Goal: Task Accomplishment & Management: Complete application form

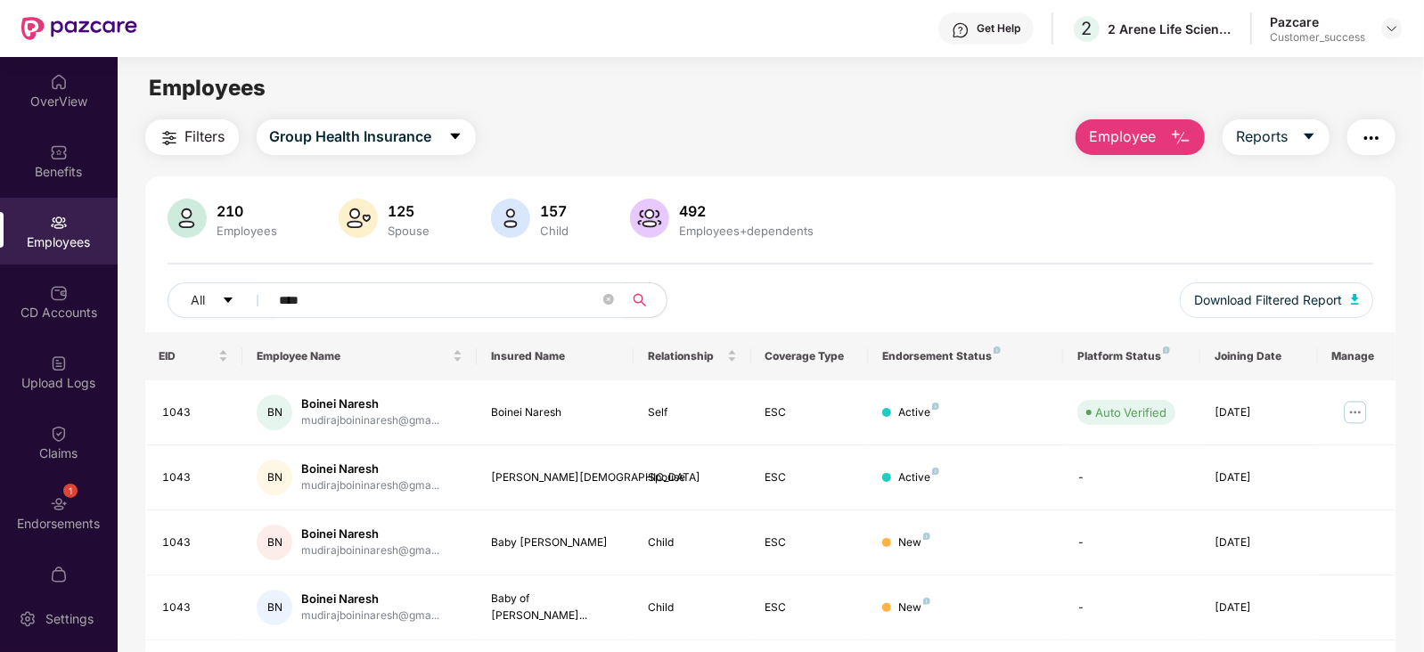
scroll to position [57, 0]
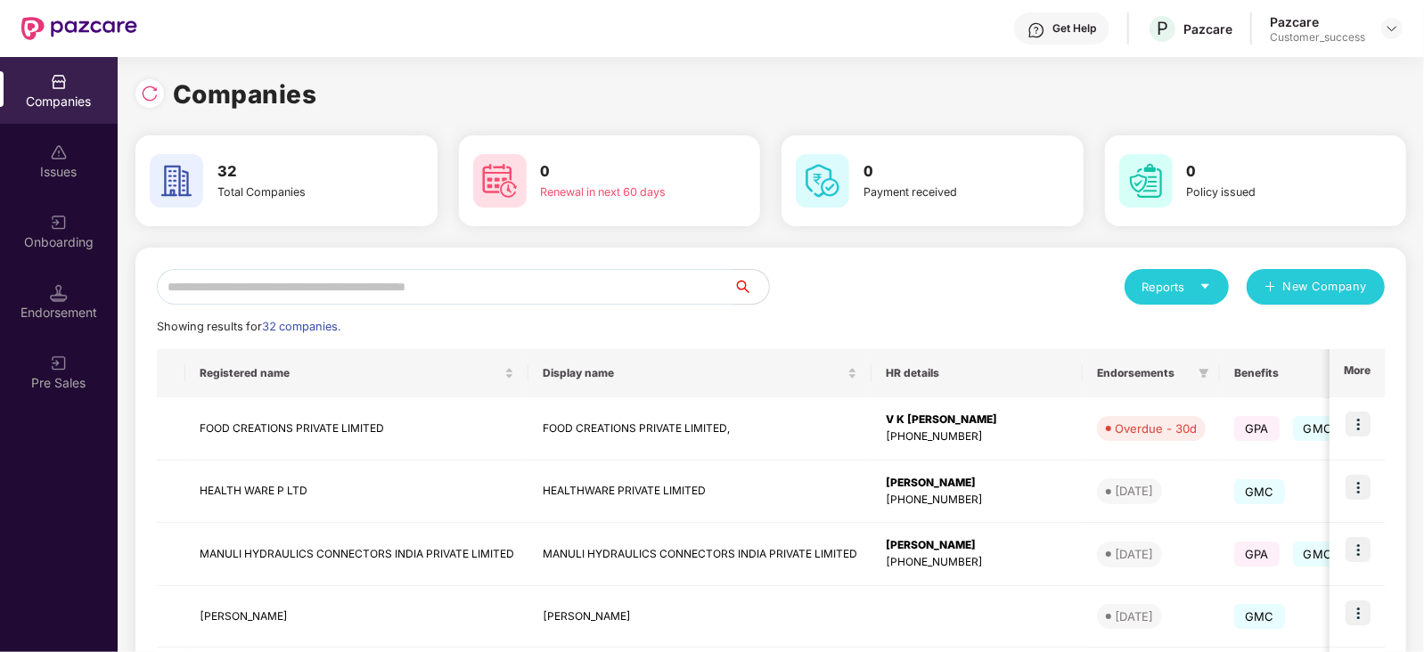
click at [299, 292] on input "text" at bounding box center [445, 287] width 576 height 36
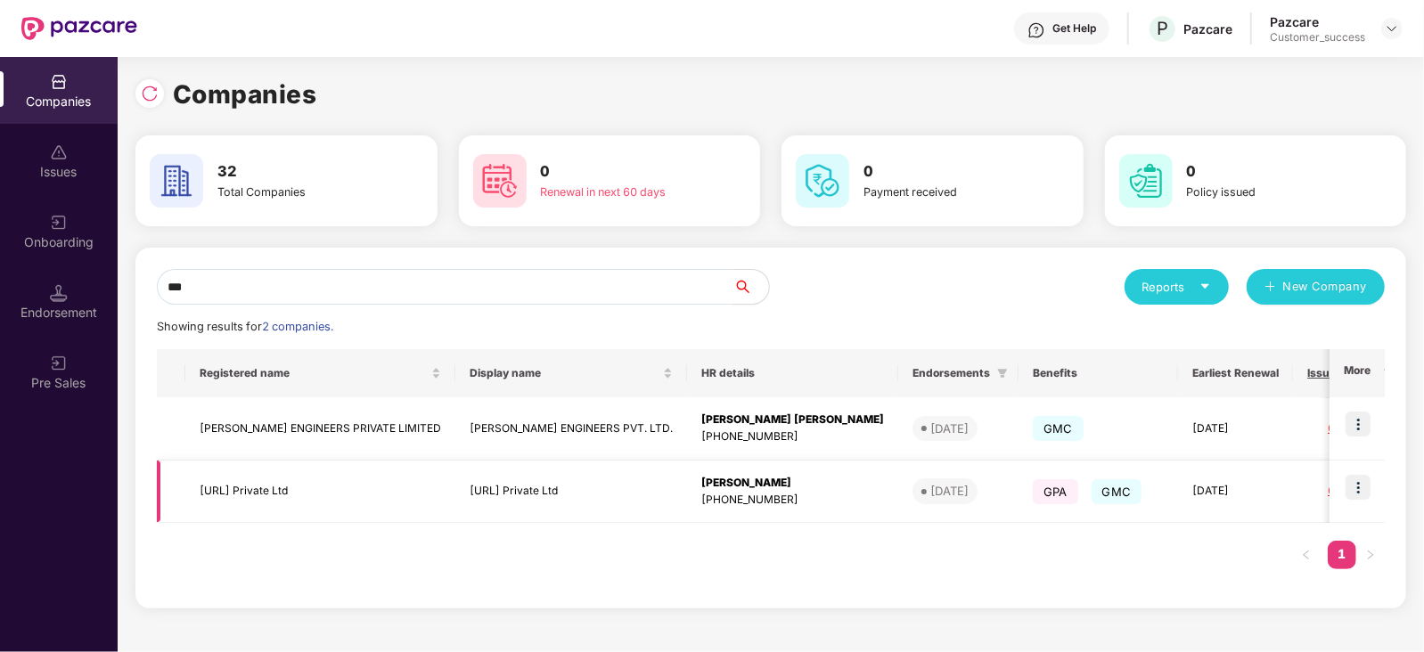
type input "***"
click at [1362, 489] on img at bounding box center [1357, 487] width 25 height 25
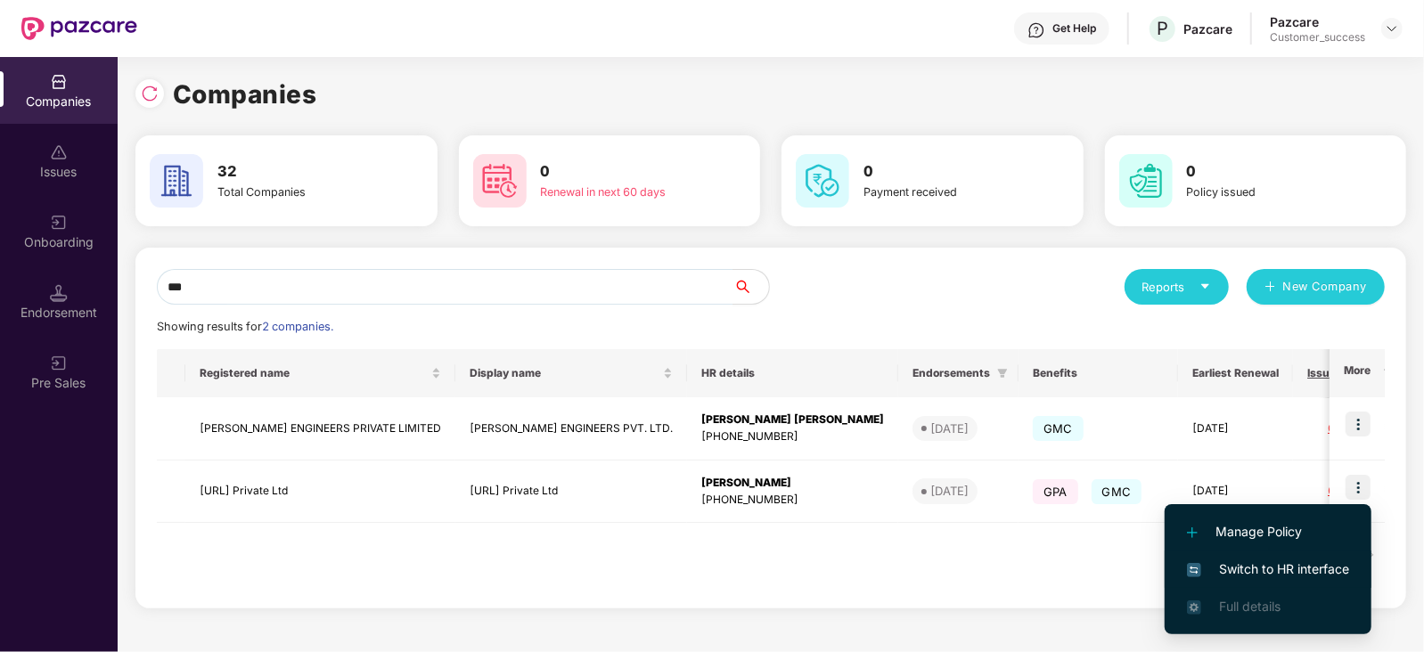
click at [1301, 556] on li "Switch to HR interface" at bounding box center [1267, 569] width 207 height 37
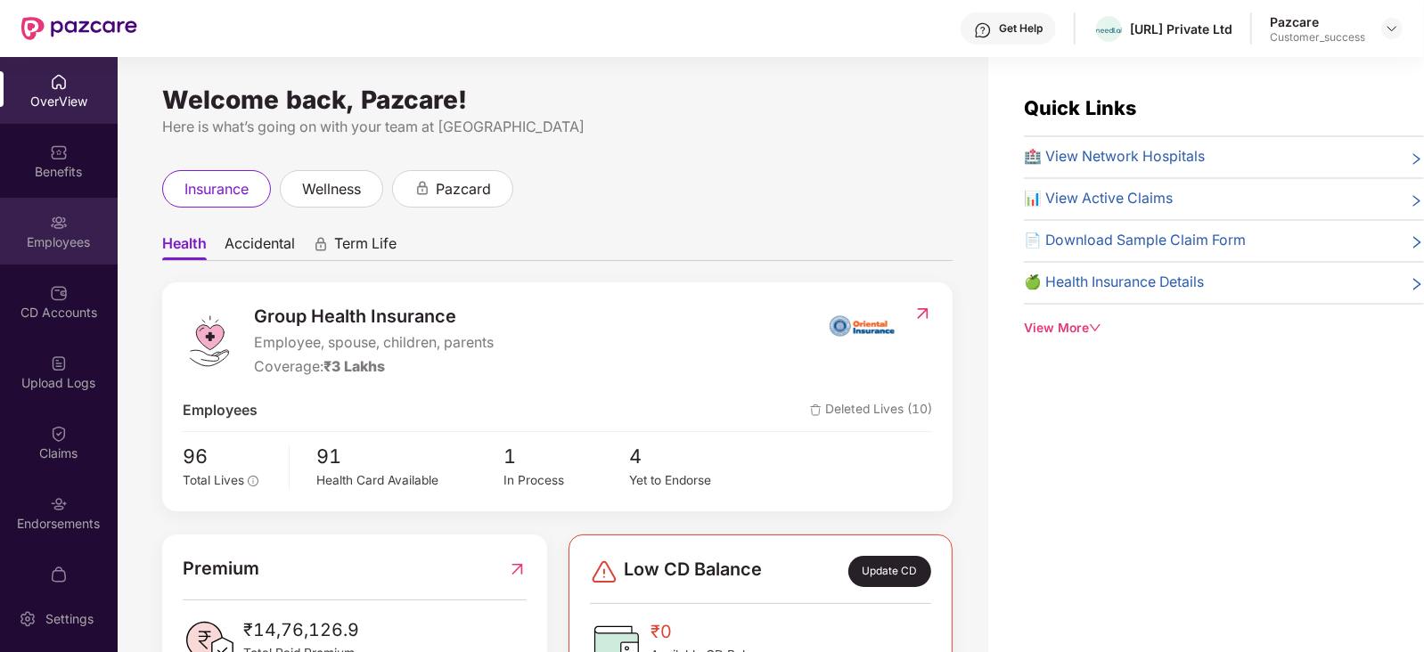
click at [58, 238] on div "Employees" at bounding box center [59, 242] width 118 height 18
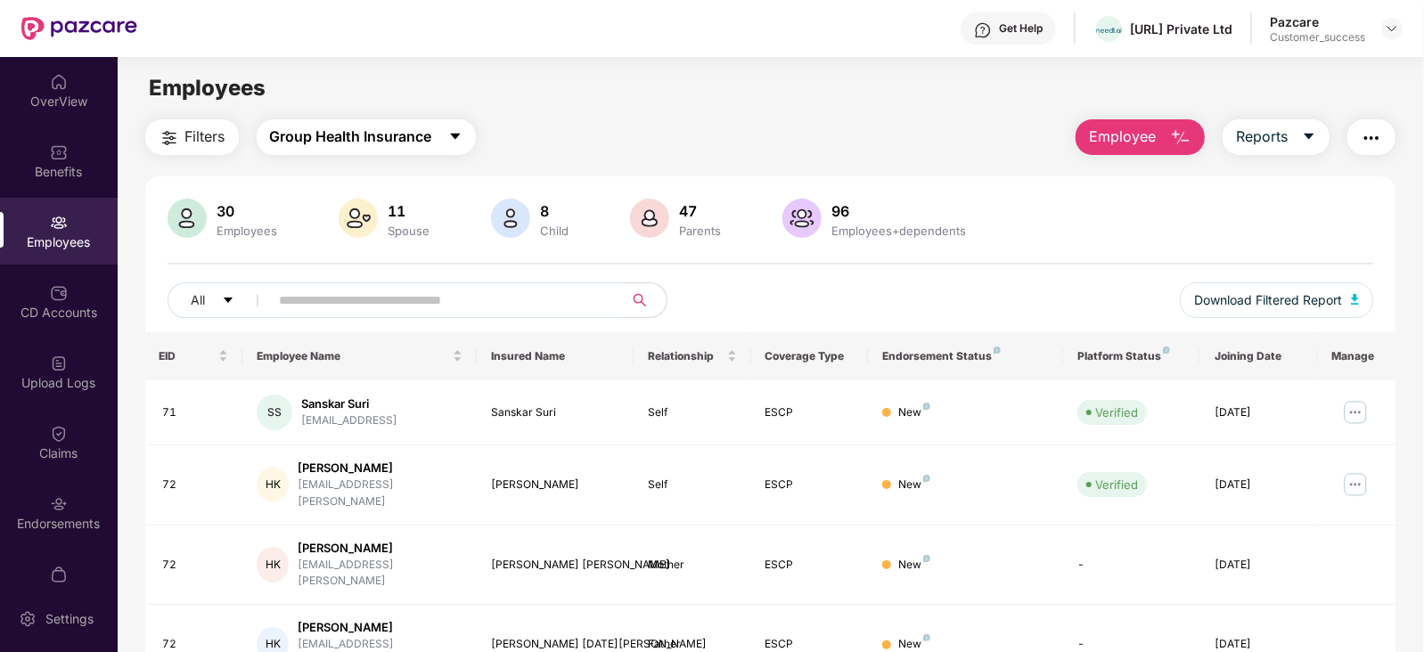
click at [462, 135] on icon "caret-down" at bounding box center [455, 136] width 14 height 14
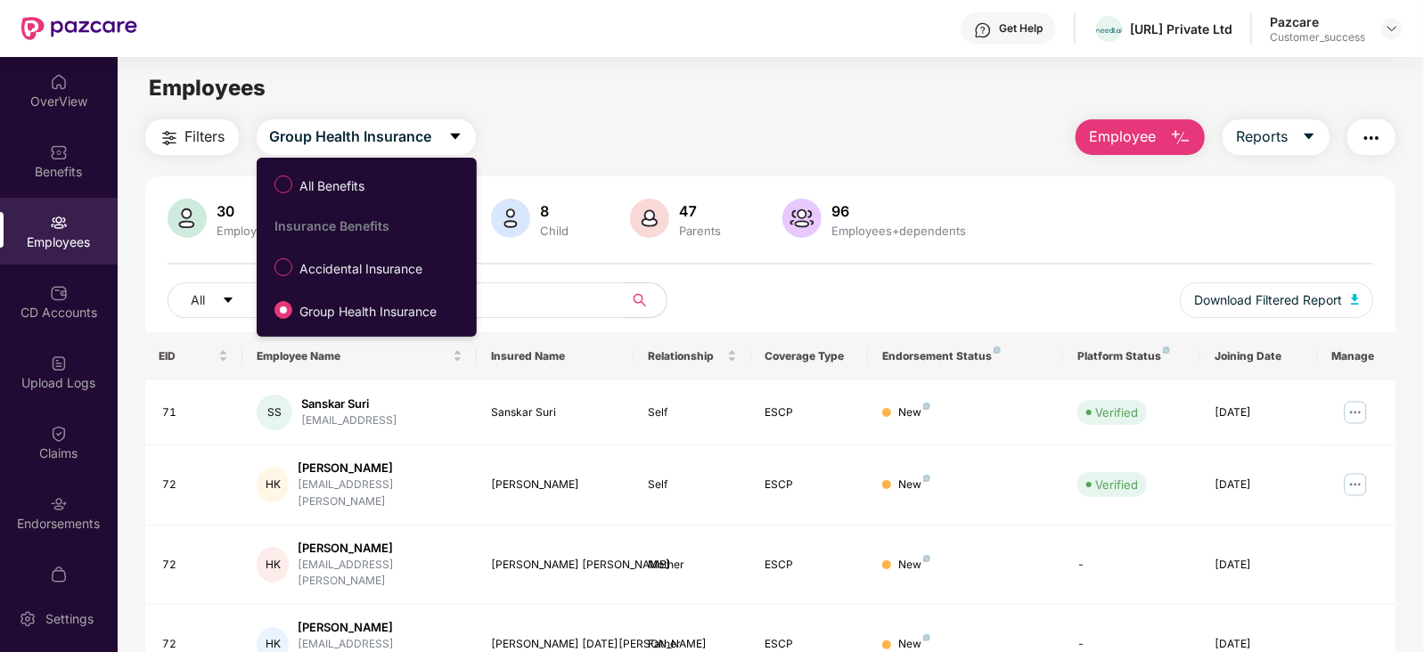
click at [580, 98] on div "Employees" at bounding box center [770, 88] width 1305 height 34
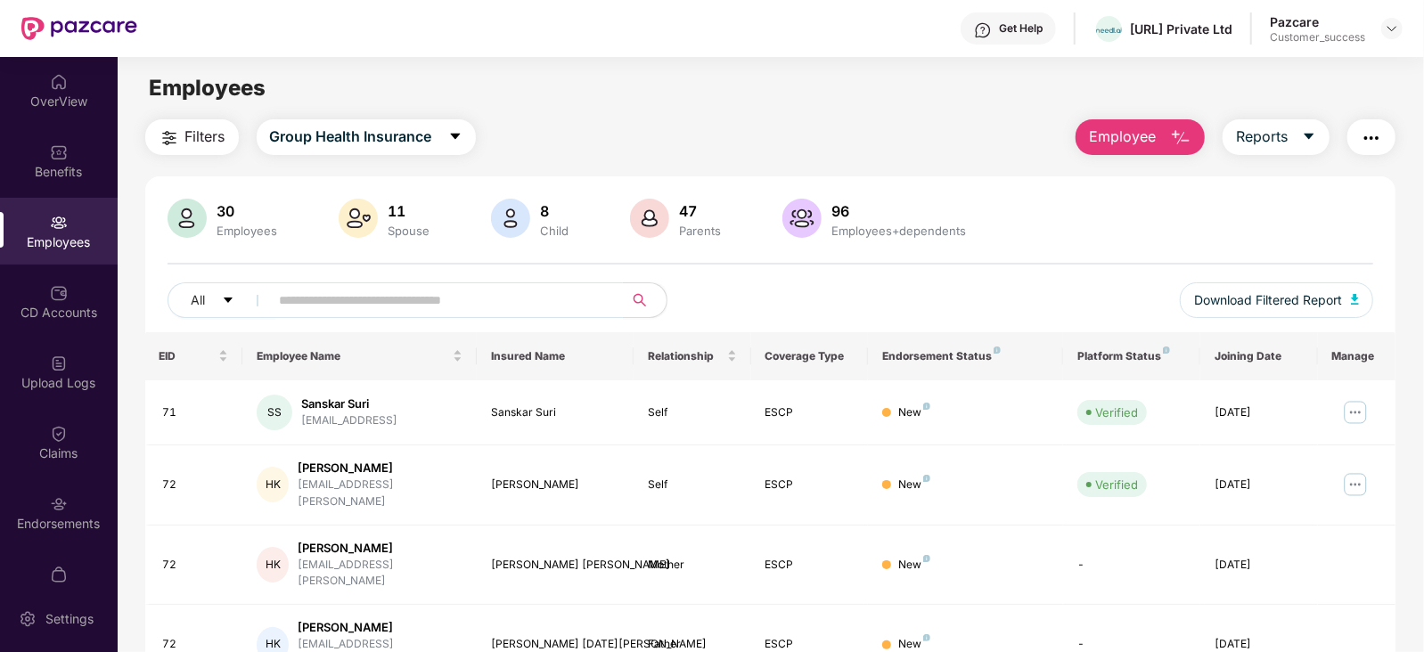
click at [1124, 129] on span "Employee" at bounding box center [1122, 137] width 67 height 22
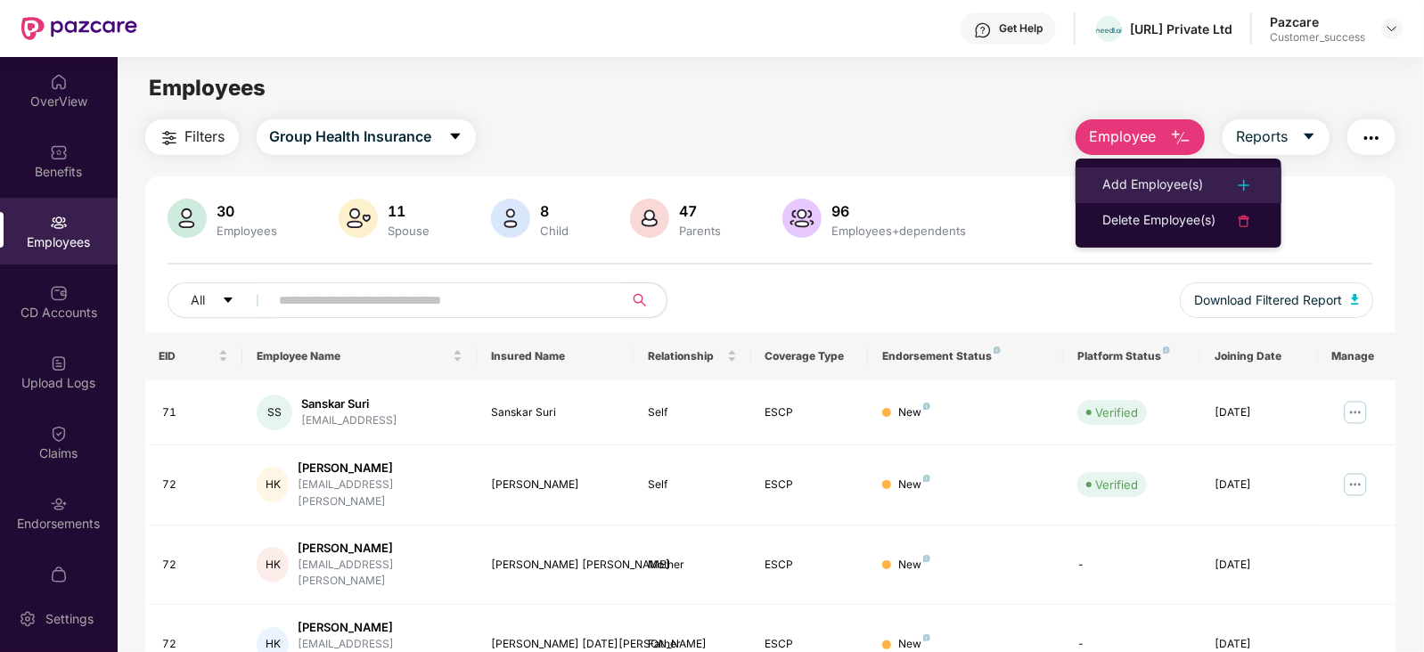
click at [1156, 176] on div "Add Employee(s)" at bounding box center [1152, 185] width 101 height 21
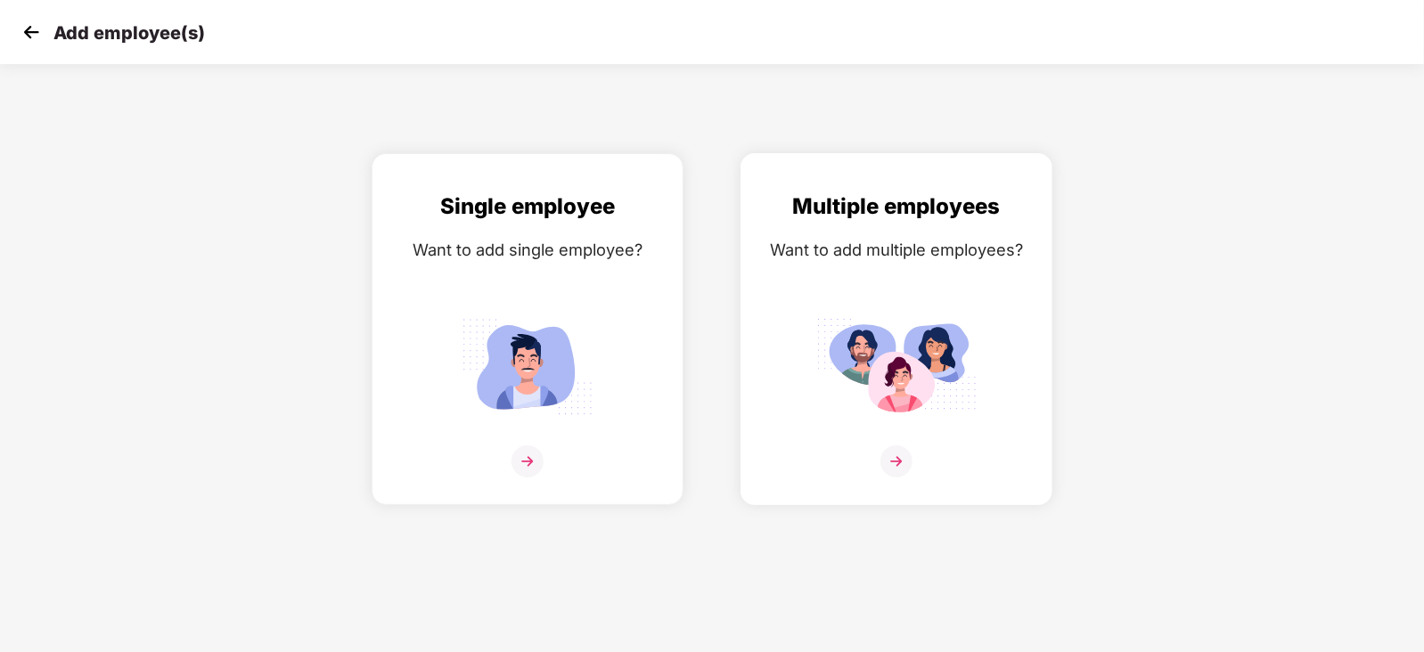
click at [894, 478] on img at bounding box center [896, 461] width 32 height 32
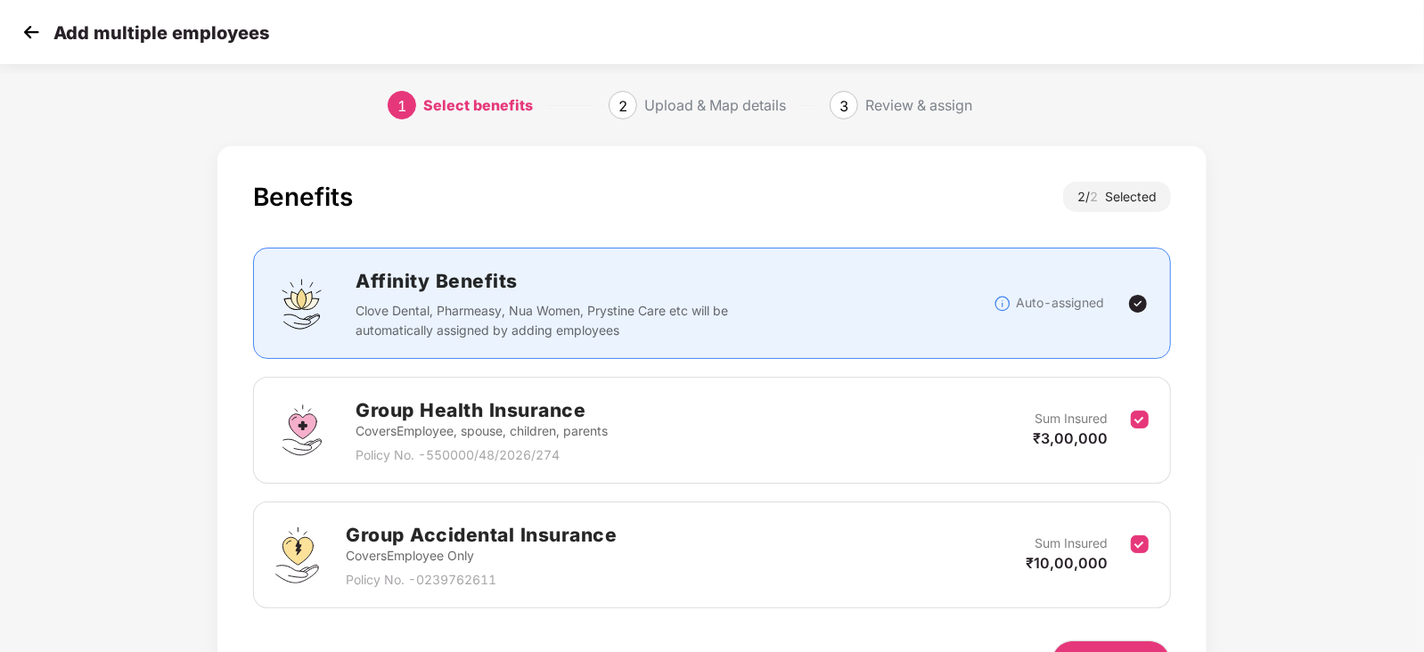
scroll to position [110, 0]
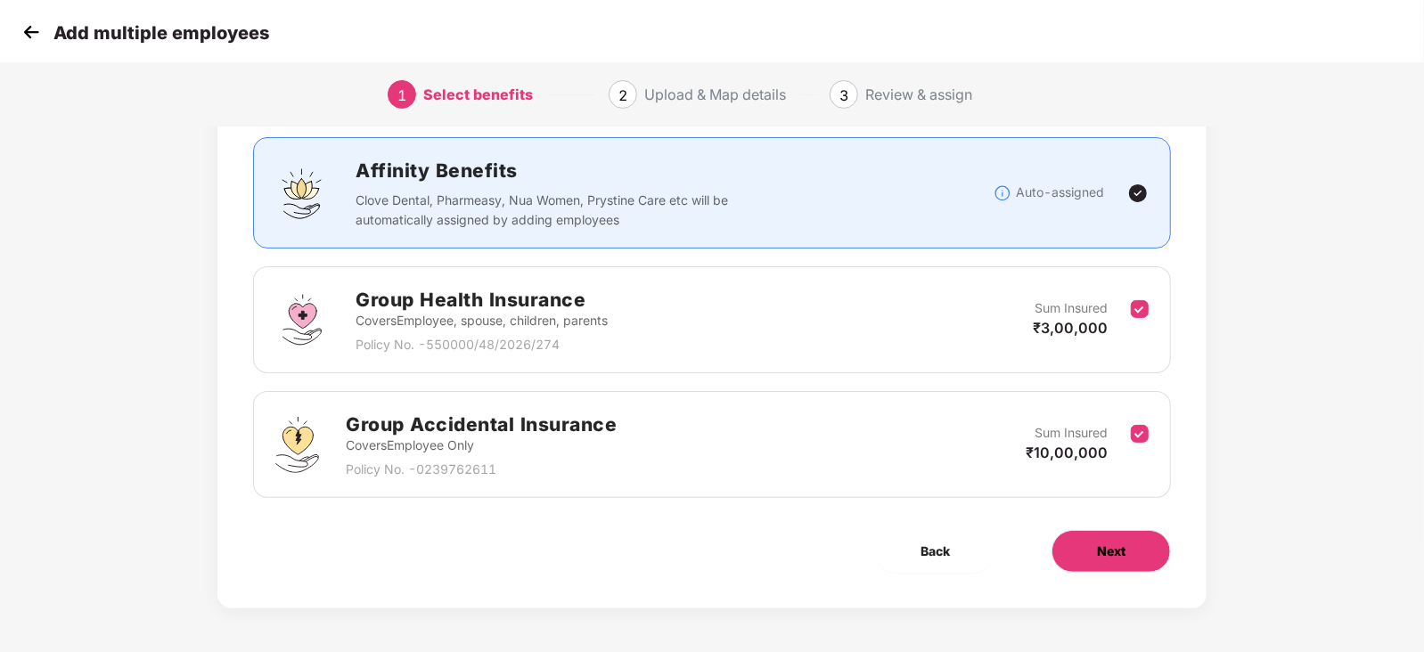
click at [1100, 556] on span "Next" at bounding box center [1111, 552] width 29 height 20
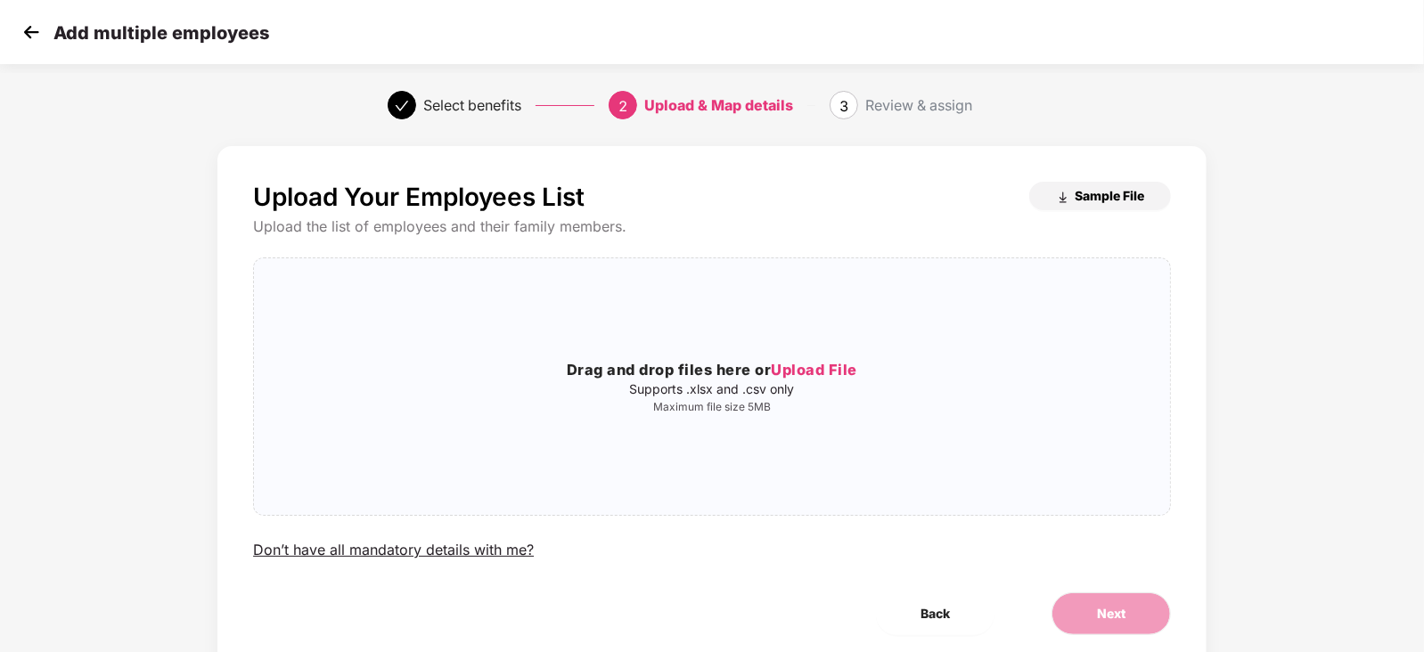
click at [1066, 184] on button "Sample File" at bounding box center [1100, 196] width 142 height 29
click at [23, 31] on img at bounding box center [31, 32] width 27 height 27
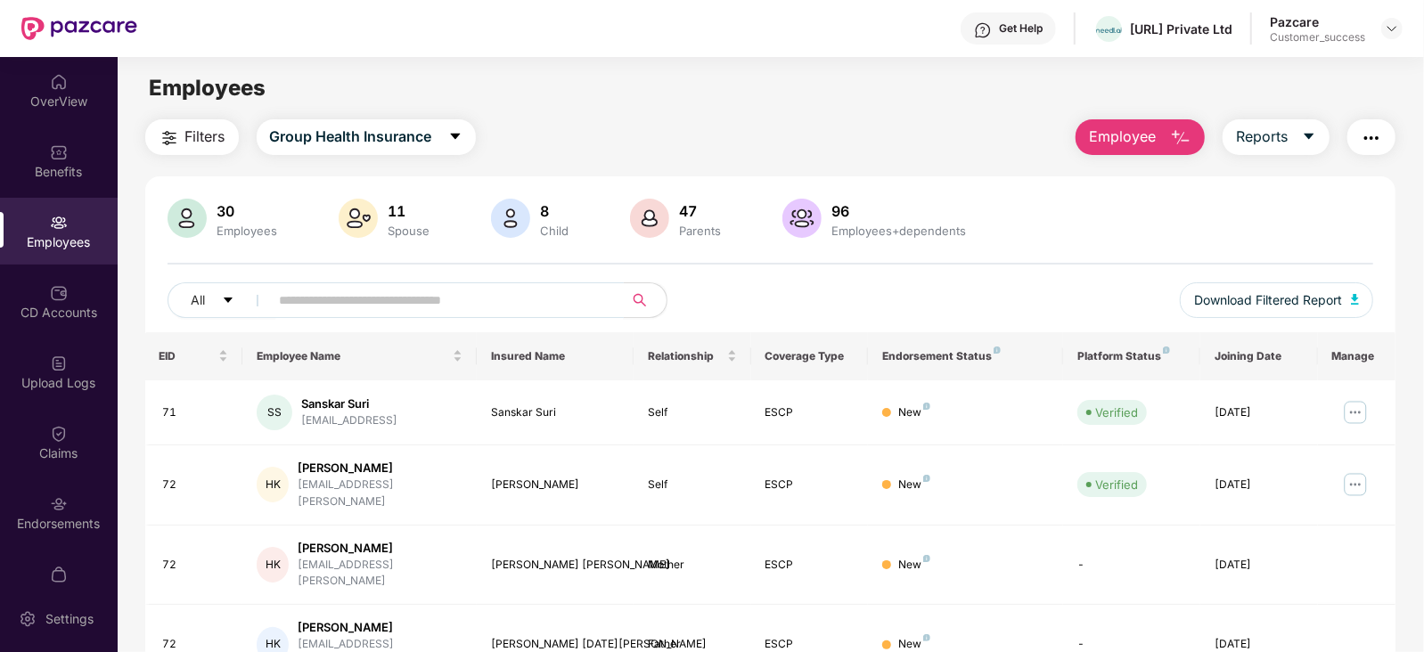
click at [400, 299] on input "text" at bounding box center [440, 300] width 320 height 27
paste input "**********"
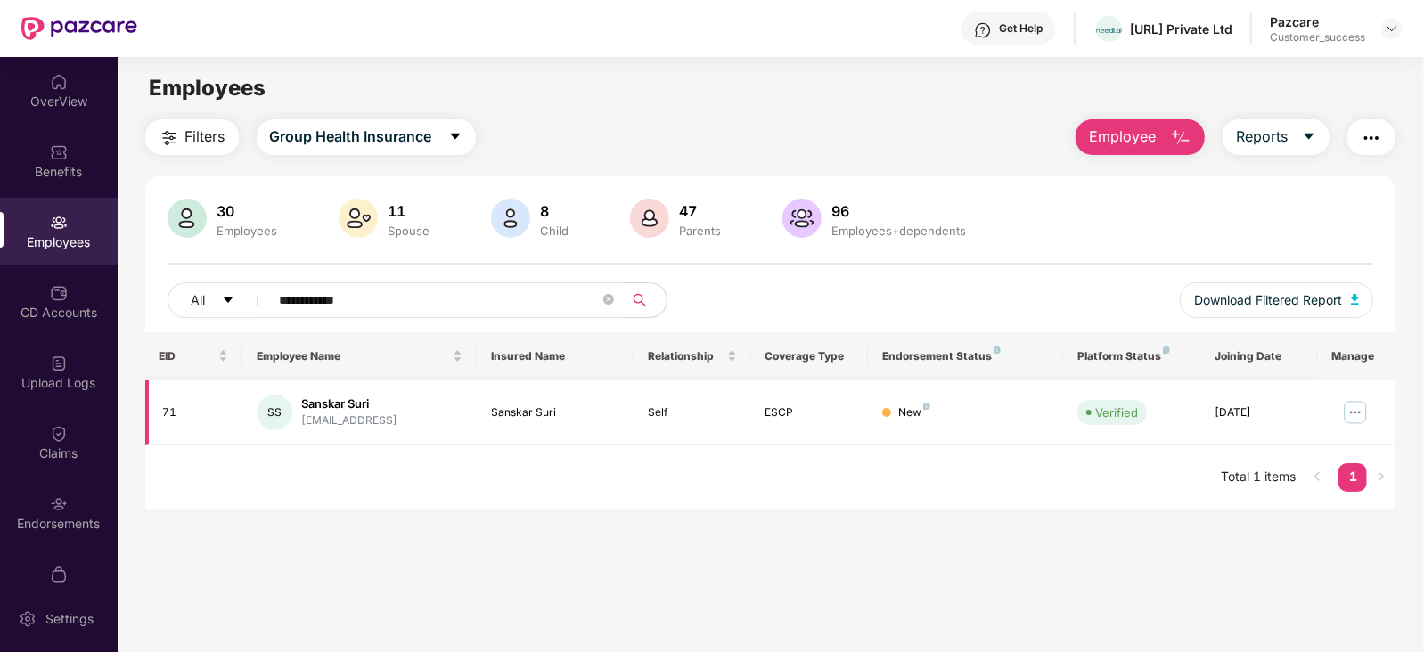
type input "**********"
click at [1356, 407] on img at bounding box center [1355, 412] width 29 height 29
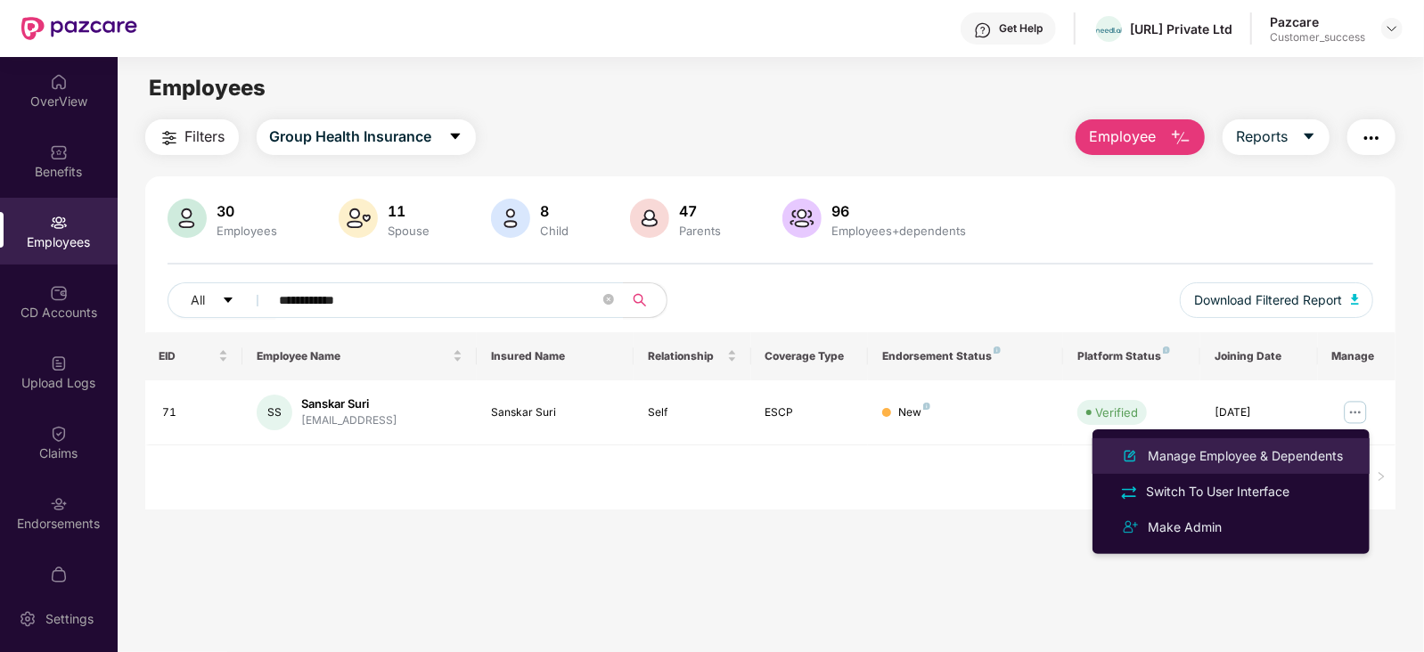
click at [1261, 452] on div "Manage Employee & Dependents" at bounding box center [1245, 456] width 202 height 20
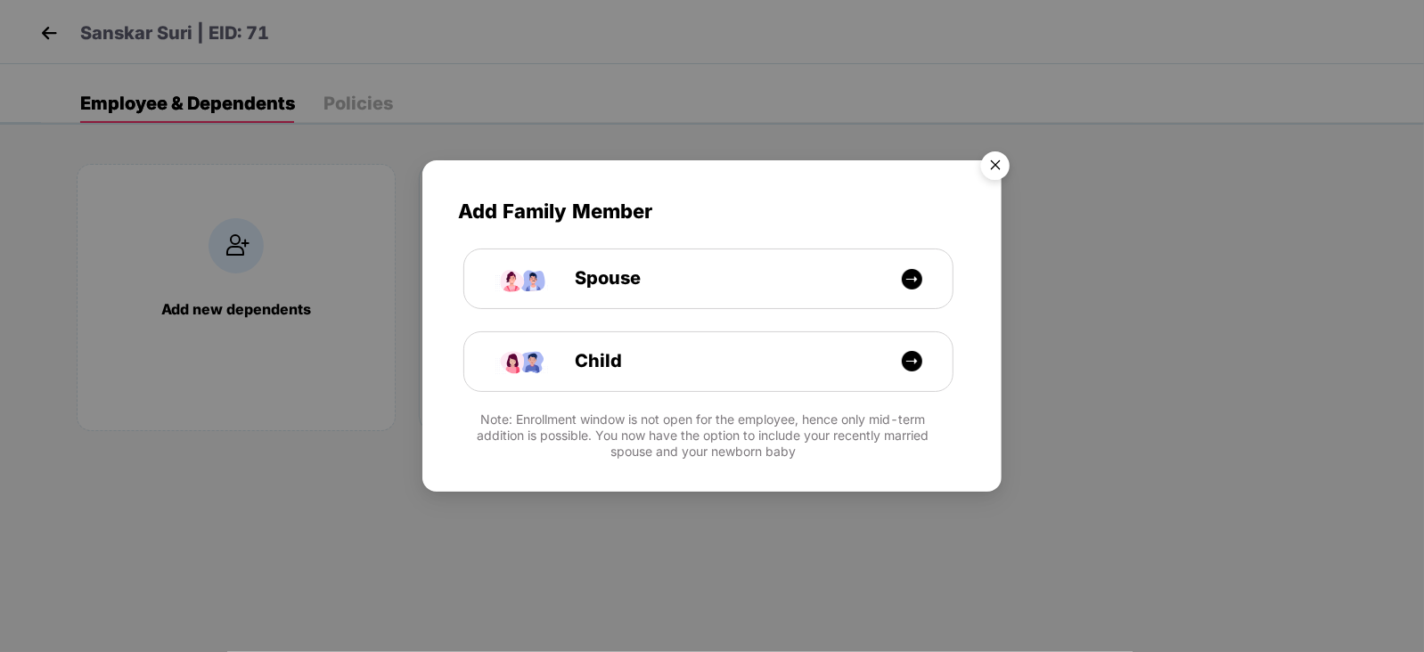
click at [1006, 168] on img "Close" at bounding box center [995, 168] width 50 height 50
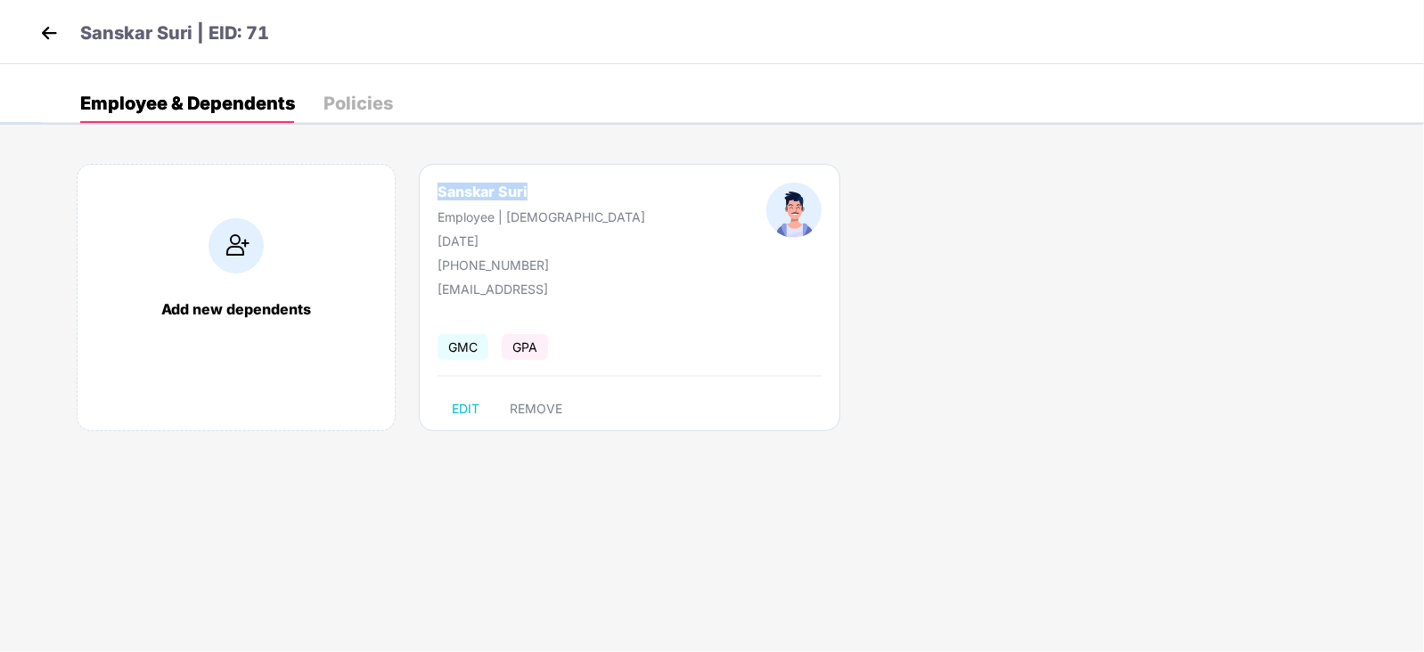
drag, startPoint x: 530, startPoint y: 185, endPoint x: 436, endPoint y: 192, distance: 94.6
click at [436, 192] on div "Sanskar Suri Employee | [DEMOGRAPHIC_DATA] [DATE] [PHONE_NUMBER]" at bounding box center [541, 228] width 329 height 90
copy div "Sanskar Suri"
drag, startPoint x: 521, startPoint y: 240, endPoint x: 433, endPoint y: 239, distance: 88.2
click at [433, 239] on div "Sanskar Suri Employee | [DEMOGRAPHIC_DATA] [DATE] [PHONE_NUMBER]" at bounding box center [541, 228] width 329 height 90
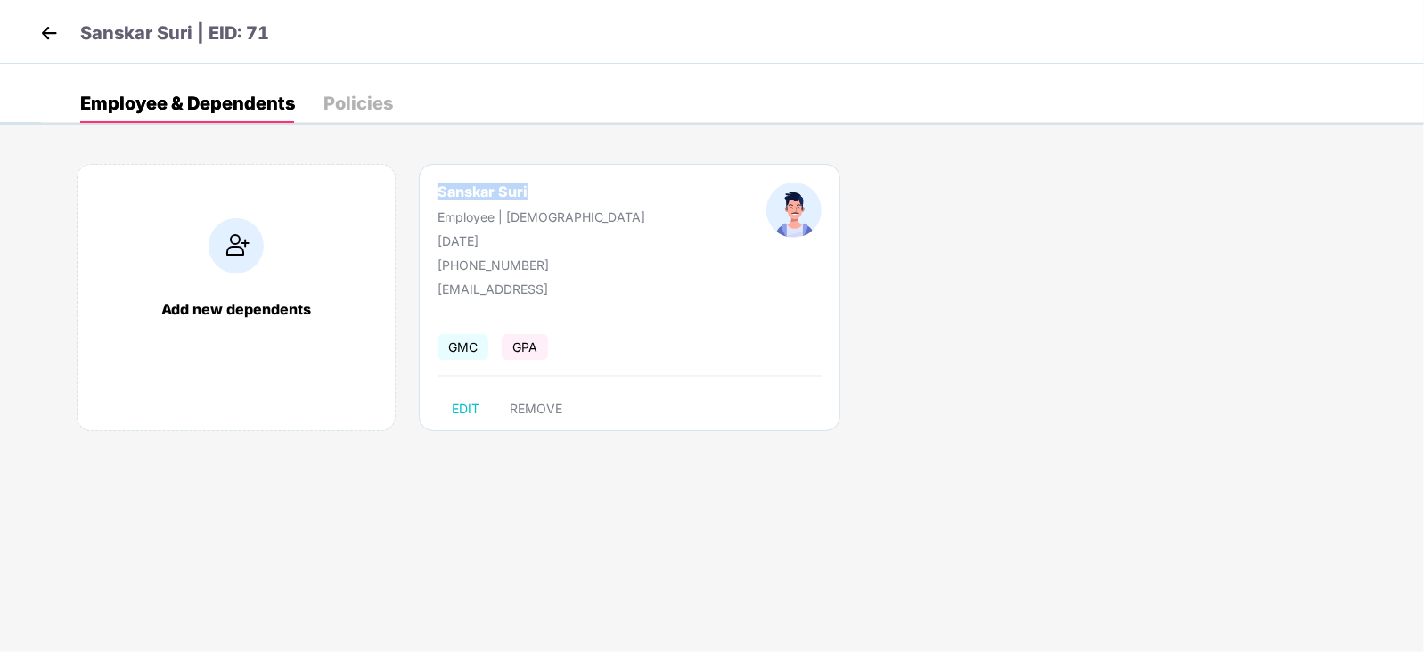
copy div "[DATE]"
drag, startPoint x: 570, startPoint y: 288, endPoint x: 437, endPoint y: 295, distance: 133.8
click at [437, 295] on div "[EMAIL_ADDRESS]" at bounding box center [526, 289] width 178 height 15
copy div "[EMAIL_ADDRESS]"
drag, startPoint x: 533, startPoint y: 260, endPoint x: 441, endPoint y: 269, distance: 92.2
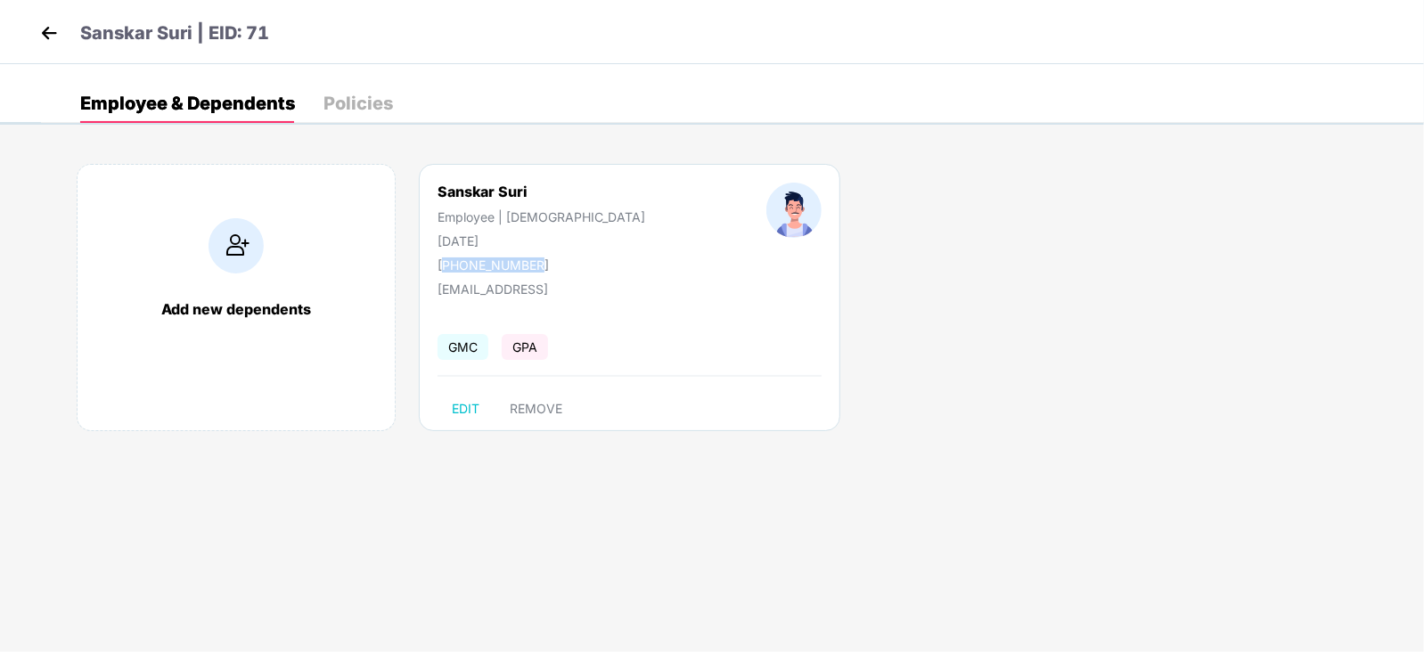
click at [441, 269] on div "[PHONE_NUMBER]" at bounding box center [541, 264] width 208 height 15
copy div "919140033172"
click at [48, 30] on img at bounding box center [49, 33] width 27 height 27
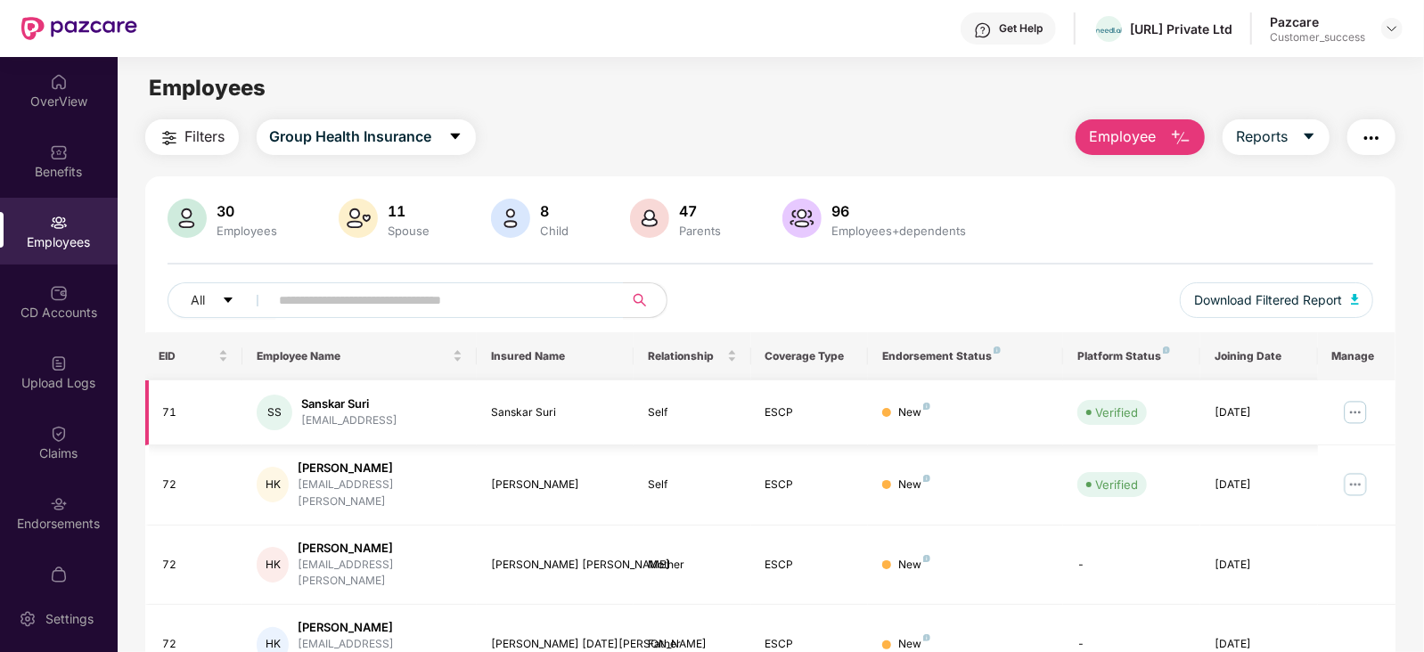
drag, startPoint x: 1284, startPoint y: 412, endPoint x: 1207, endPoint y: 416, distance: 76.7
click at [1207, 416] on td "[DATE]" at bounding box center [1259, 412] width 118 height 65
copy div "[DATE]"
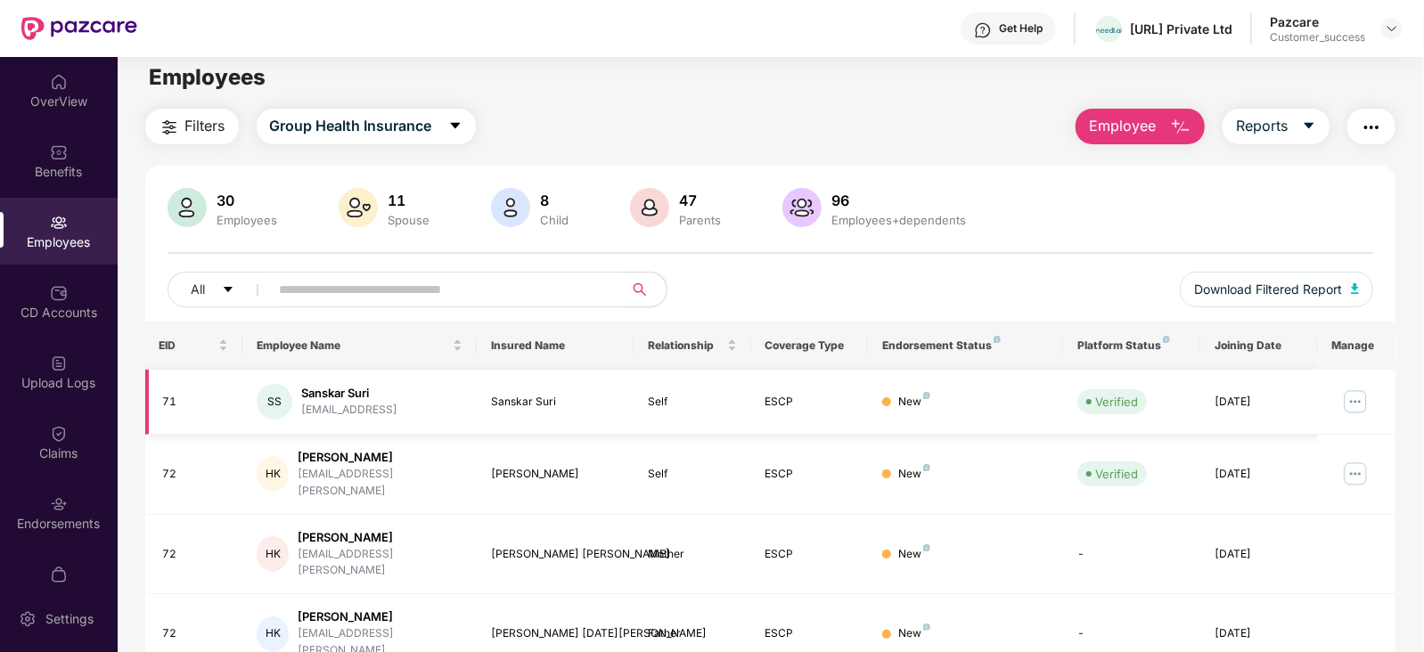
scroll to position [12, 0]
click at [1096, 29] on img at bounding box center [1109, 30] width 26 height 5
drag, startPoint x: 1080, startPoint y: 68, endPoint x: 1196, endPoint y: 63, distance: 115.9
click at [1178, 63] on div "[URL] Private Ltd" at bounding box center [1124, 62] width 107 height 29
copy div "[URL] Private Ltd"
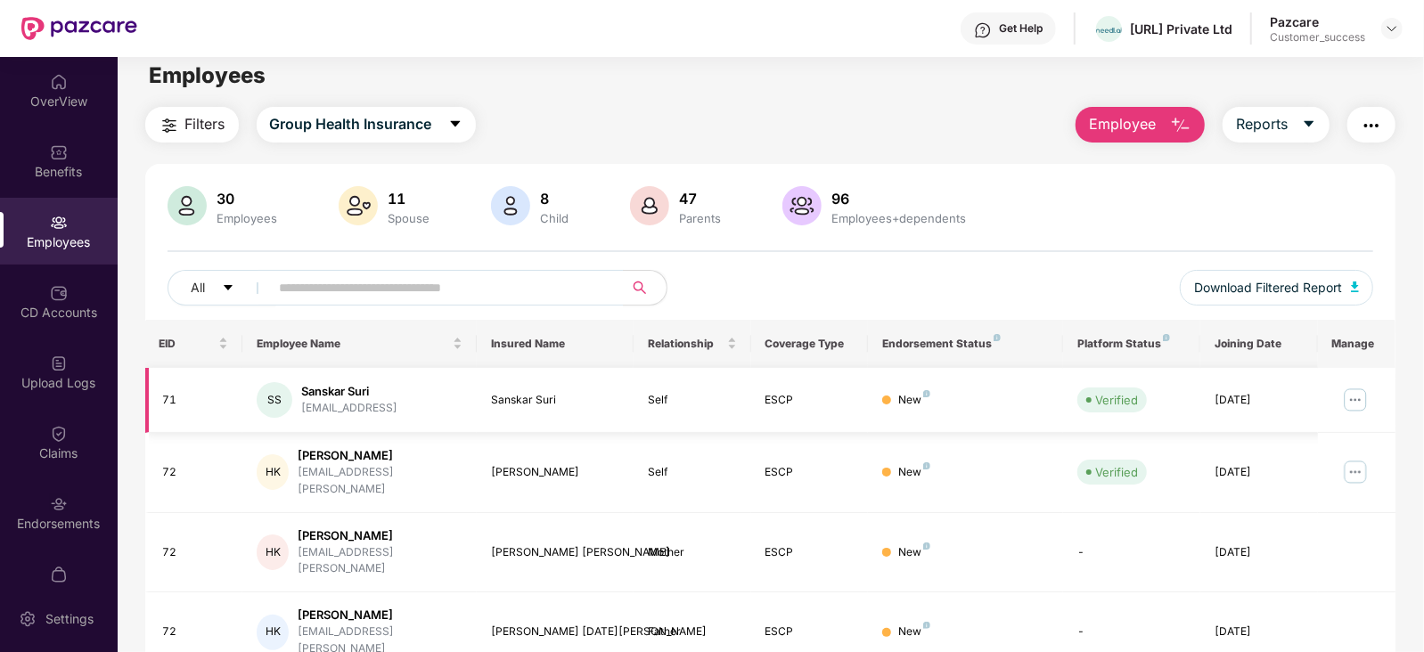
drag, startPoint x: 423, startPoint y: 401, endPoint x: 301, endPoint y: 409, distance: 122.3
click at [301, 409] on div "SS Sanskar Suri [EMAIL_ADDRESS]" at bounding box center [360, 400] width 206 height 36
copy div "[EMAIL_ADDRESS]"
click at [315, 296] on input "text" at bounding box center [440, 287] width 320 height 27
click at [1136, 108] on button "Employee" at bounding box center [1139, 125] width 129 height 36
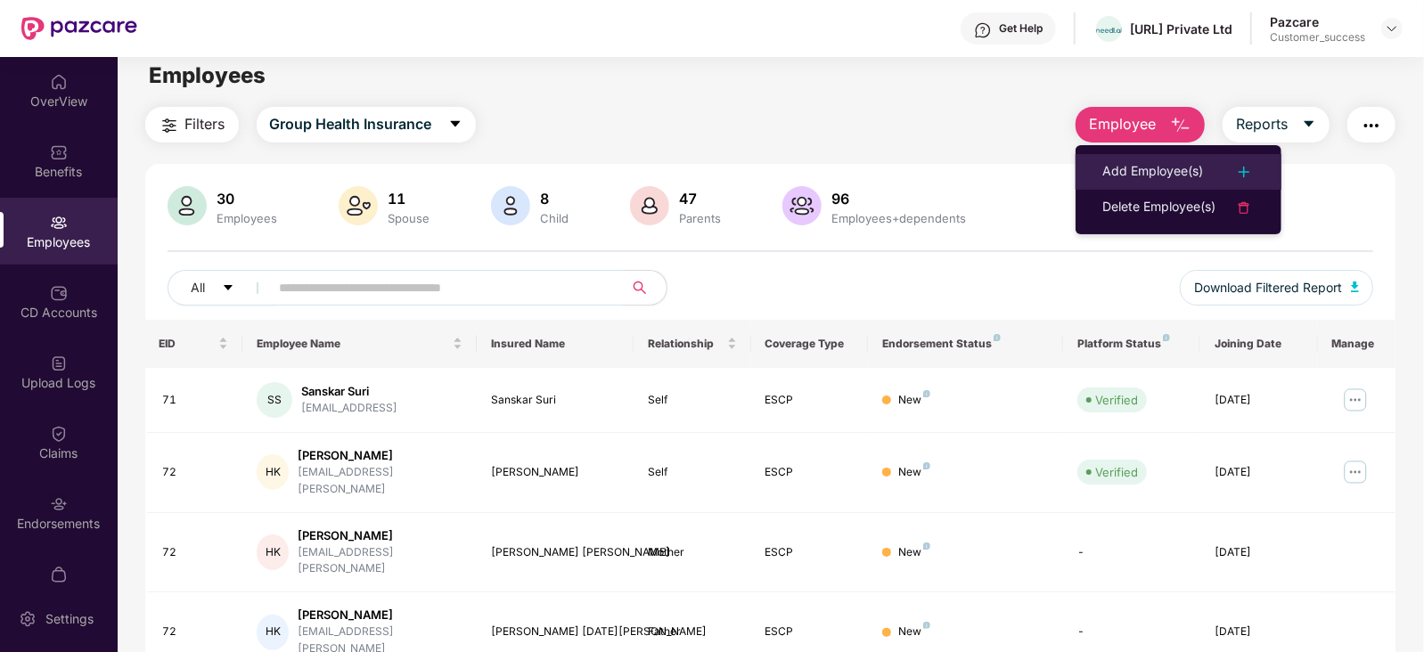
click at [1171, 172] on div "Add Employee(s)" at bounding box center [1152, 171] width 101 height 21
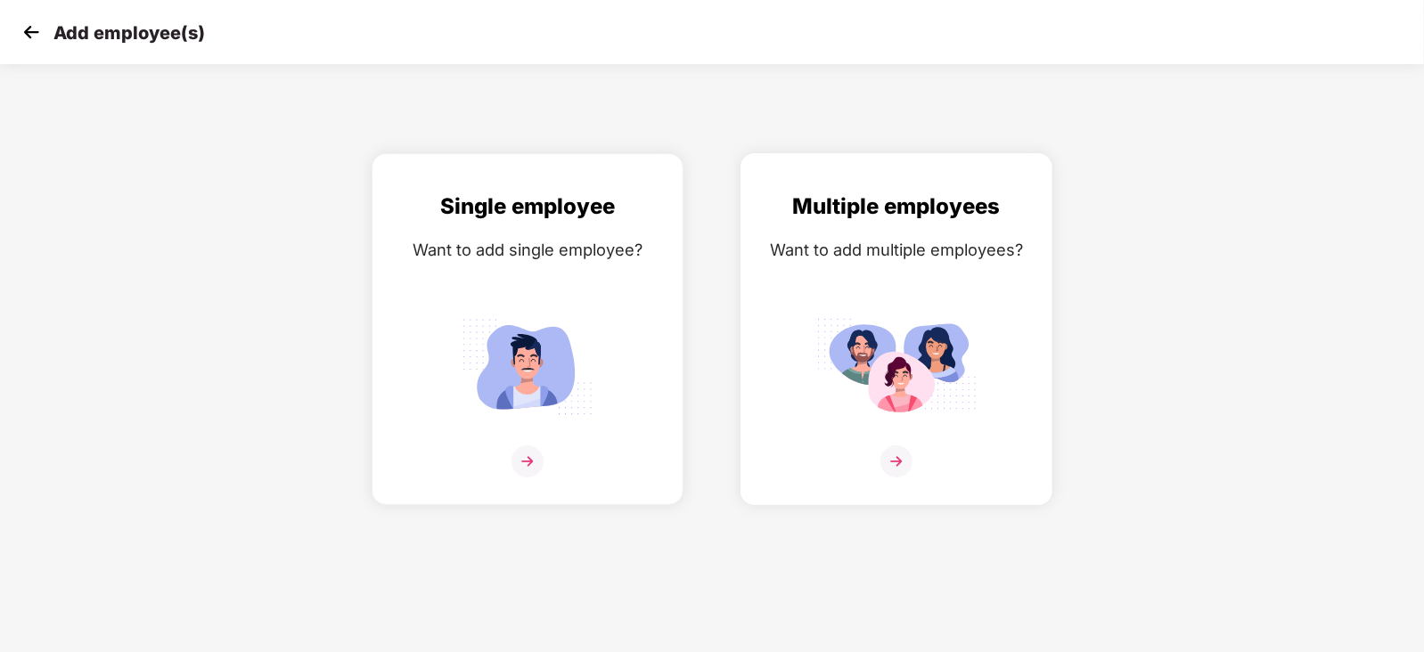
click at [892, 478] on img at bounding box center [896, 461] width 32 height 32
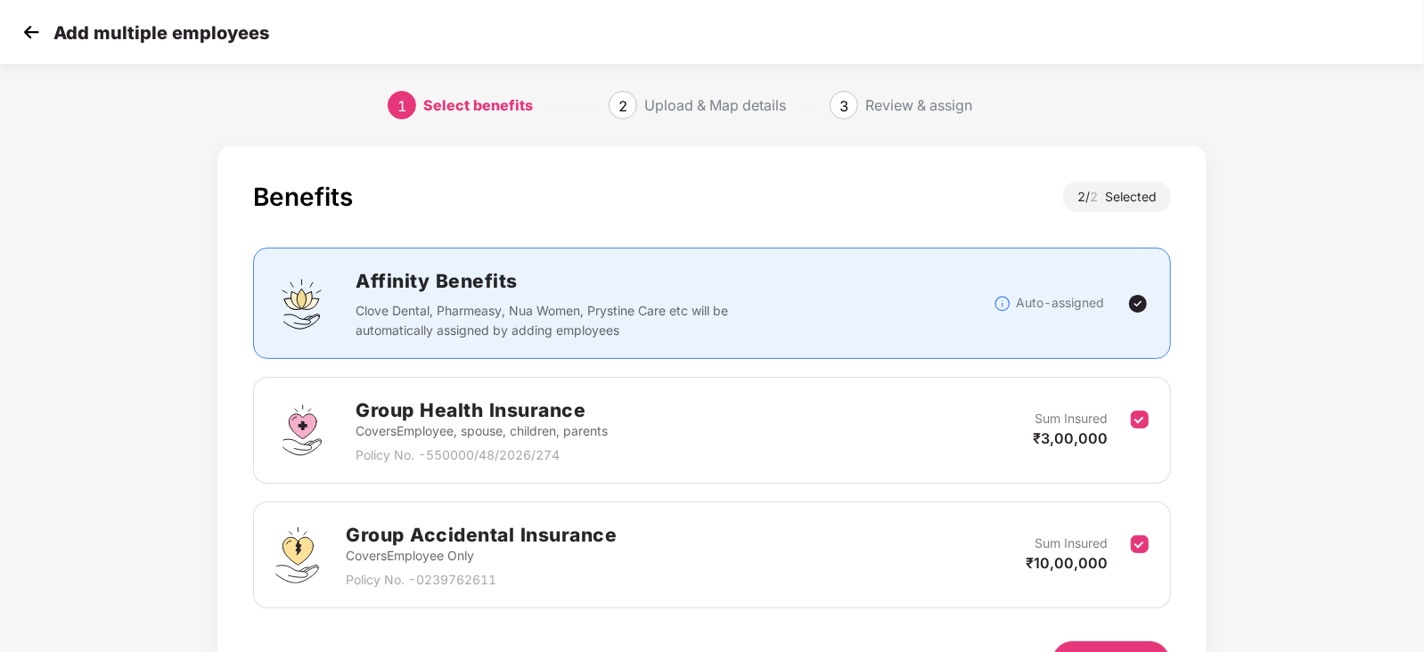
scroll to position [110, 0]
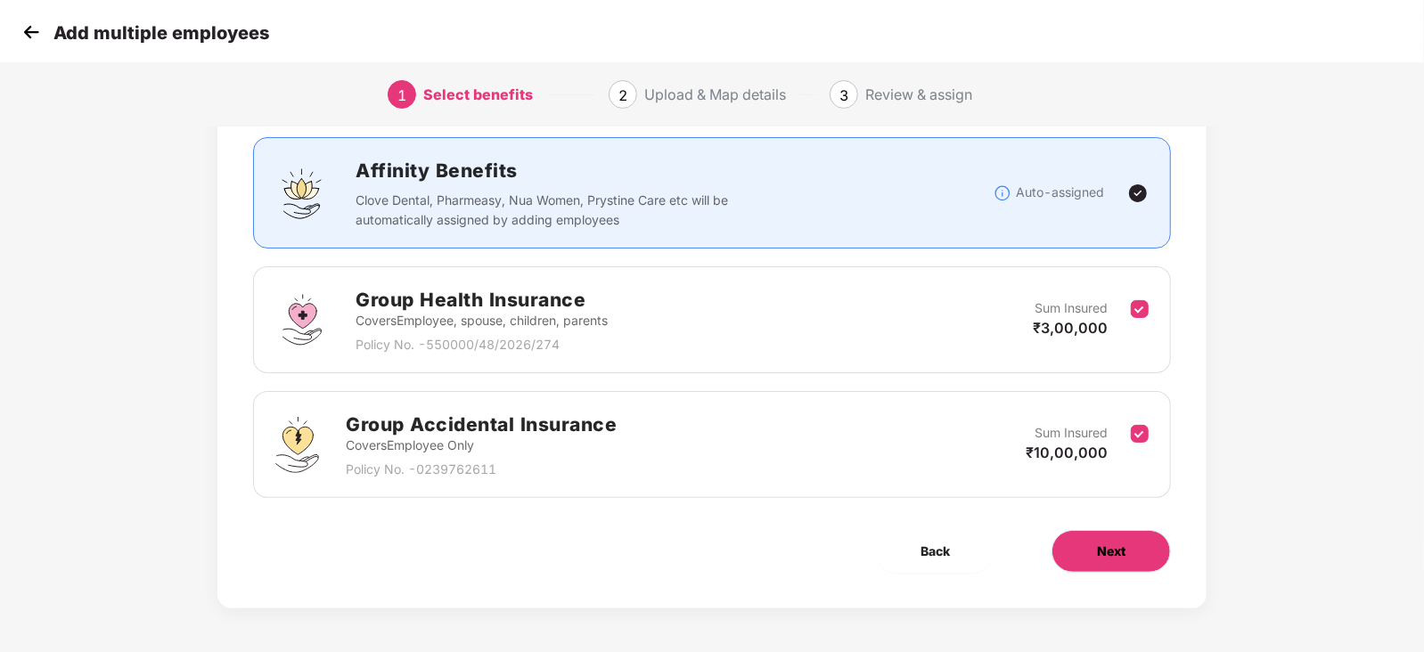
click at [1111, 545] on span "Next" at bounding box center [1111, 552] width 29 height 20
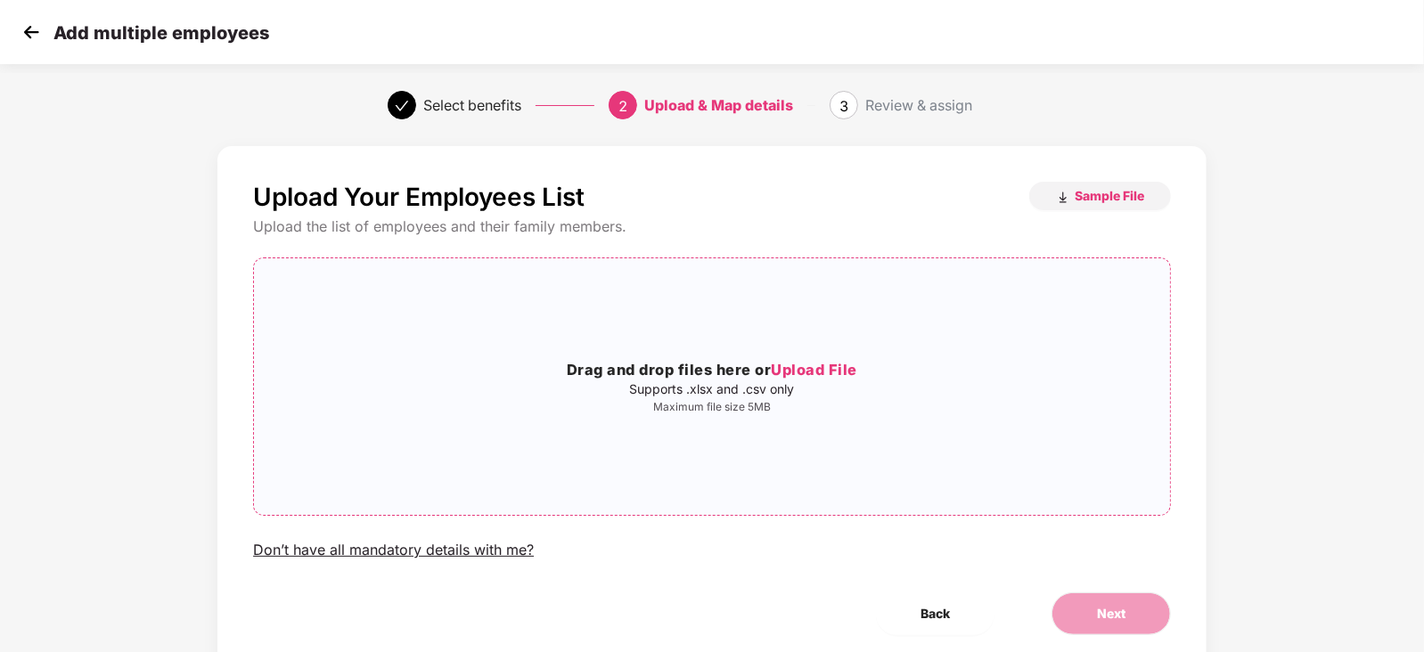
click at [820, 376] on span "Upload File" at bounding box center [814, 370] width 86 height 18
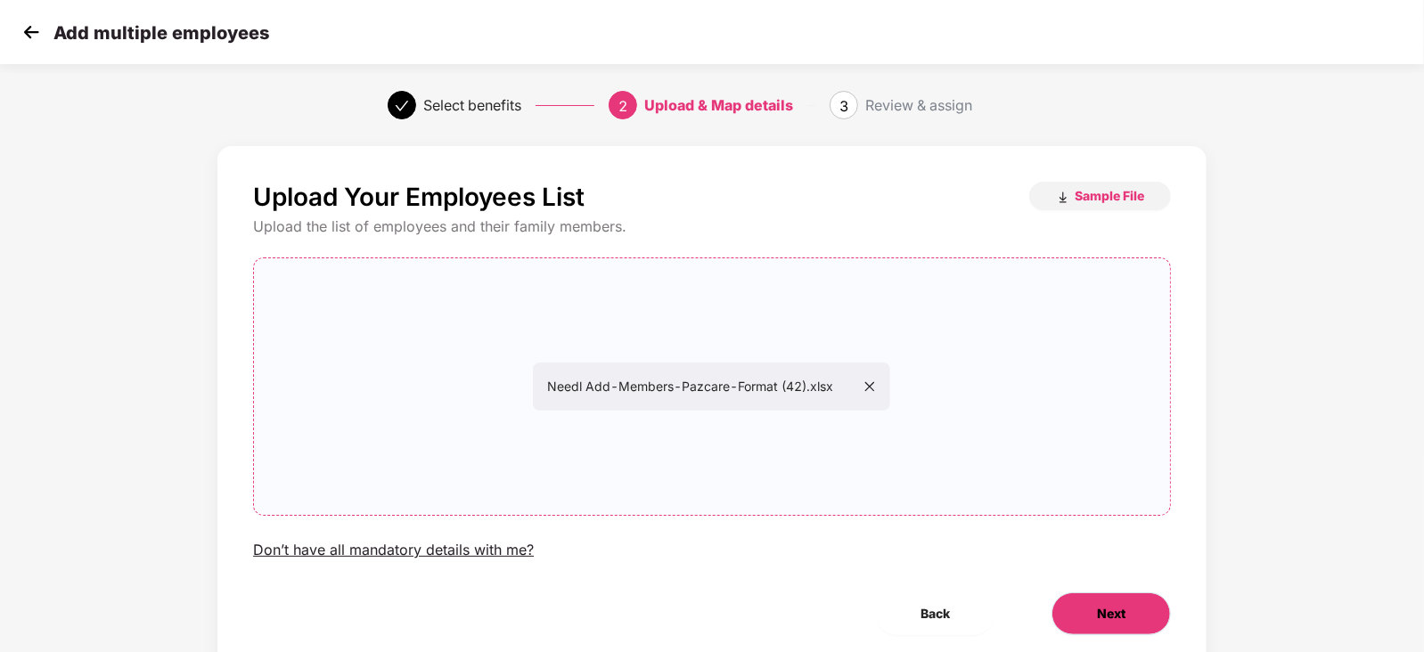
click at [1103, 621] on span "Next" at bounding box center [1111, 614] width 29 height 20
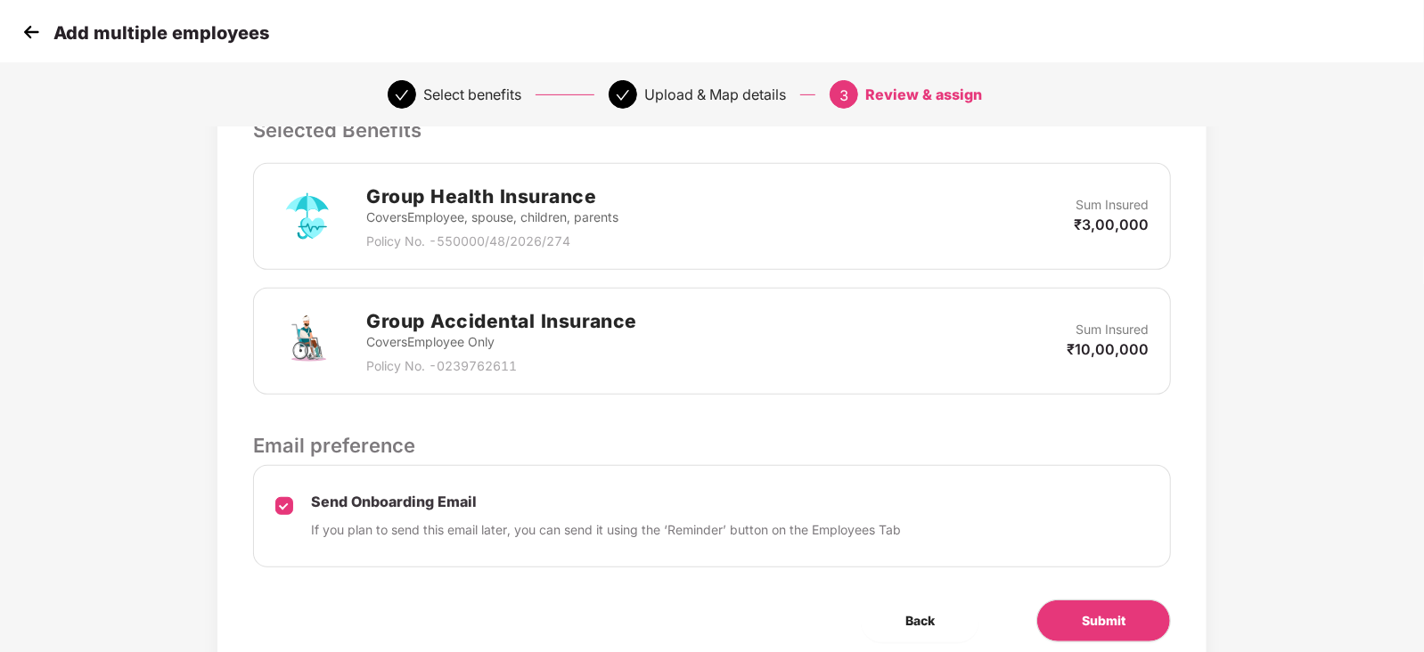
scroll to position [464, 0]
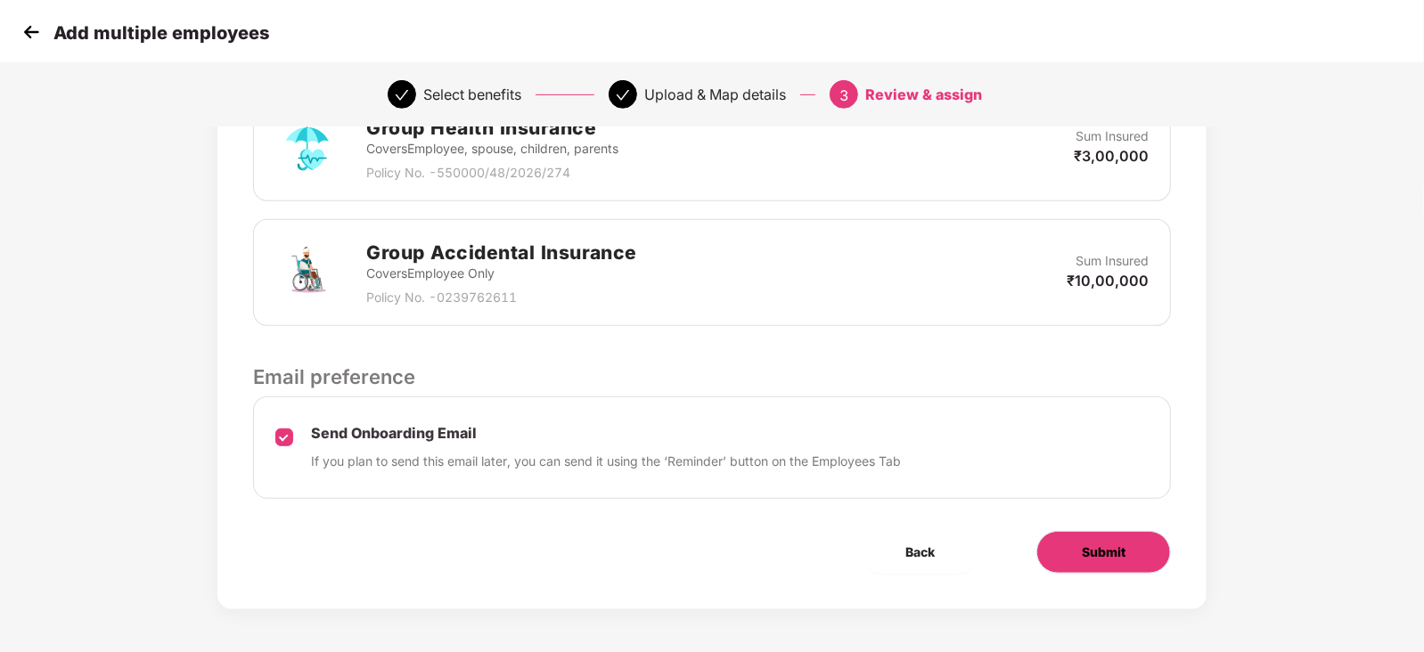
click at [1106, 551] on span "Submit" at bounding box center [1104, 553] width 44 height 20
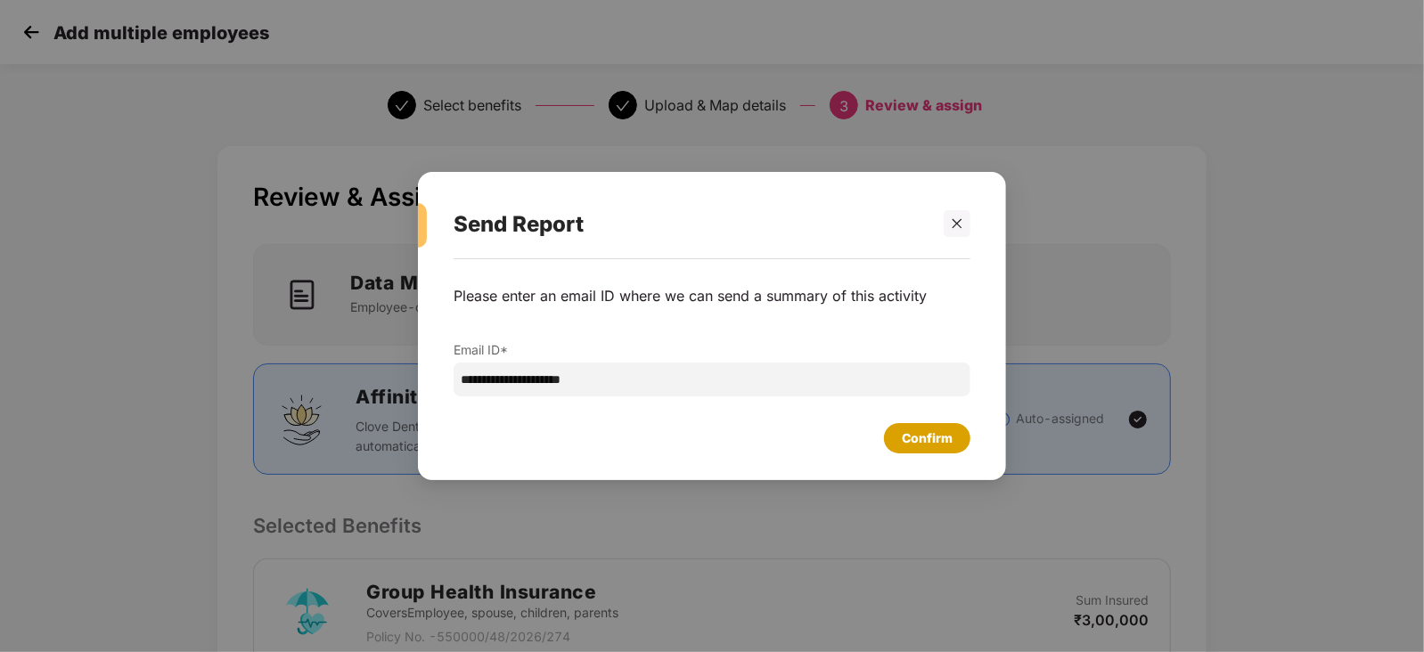
click at [929, 452] on div "Confirm" at bounding box center [927, 438] width 86 height 30
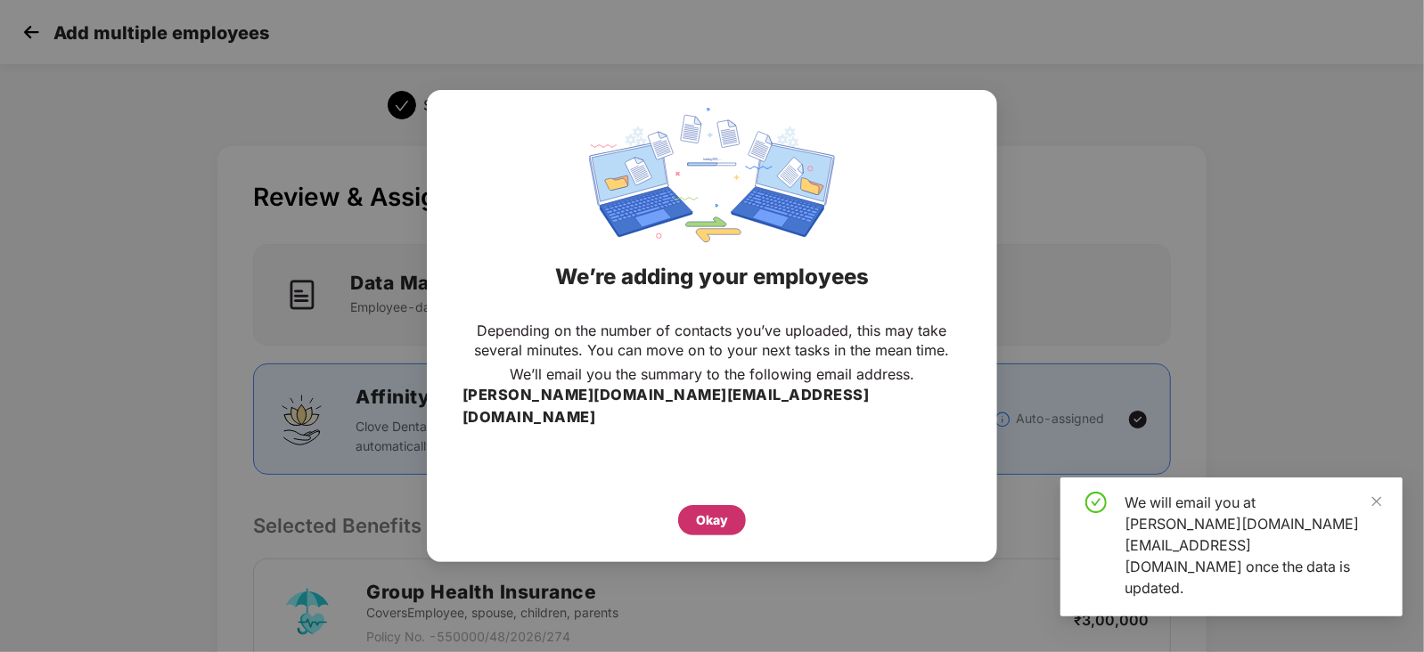
click at [708, 510] on div "Okay" at bounding box center [712, 520] width 32 height 20
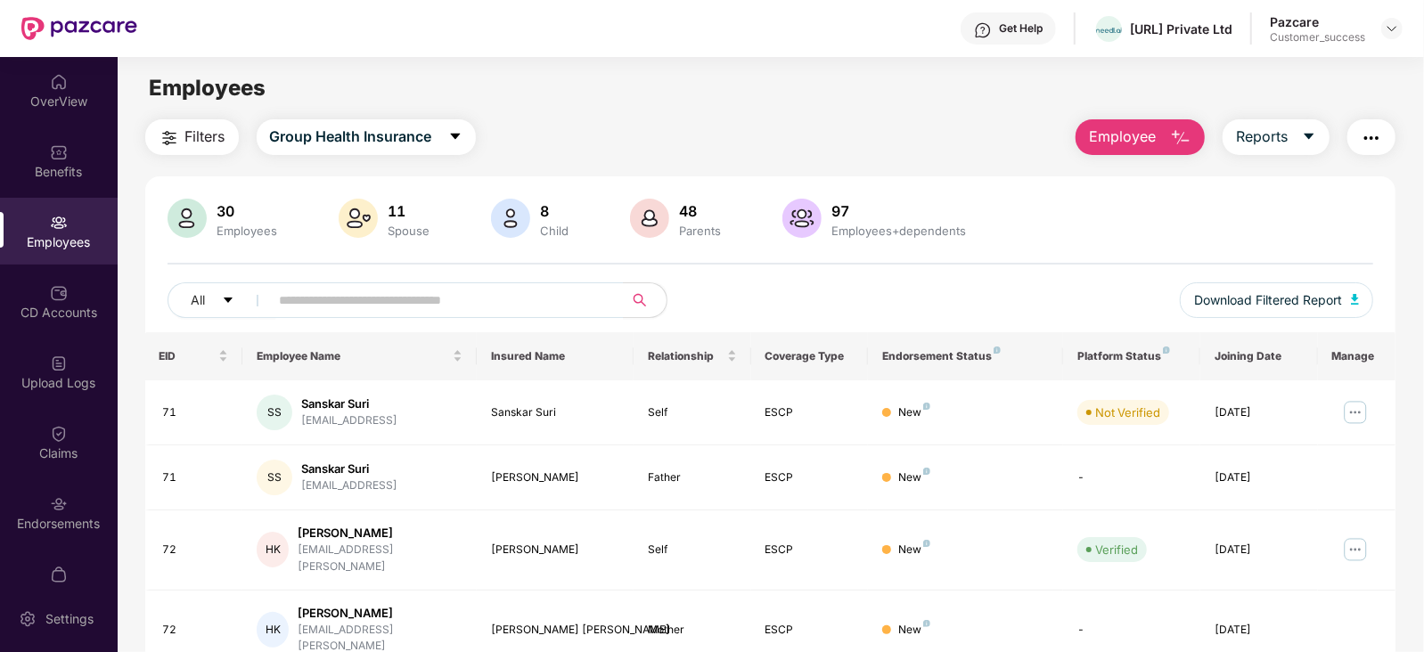
click at [771, 314] on div "All" at bounding box center [468, 300] width 603 height 36
